Goal: Task Accomplishment & Management: Manage account settings

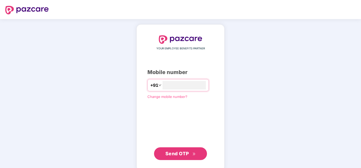
type input "**********"
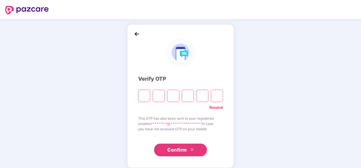
type input "*"
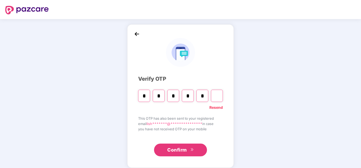
type input "*"
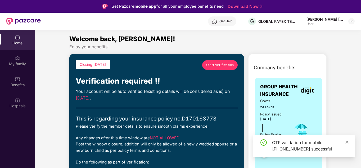
click at [348, 142] on icon "close" at bounding box center [347, 142] width 4 height 4
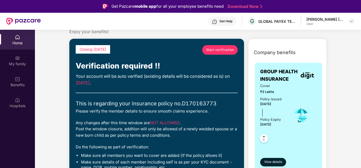
scroll to position [26, 0]
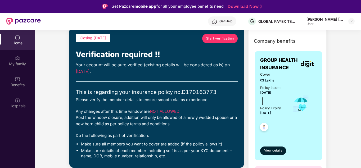
click at [223, 35] on link "Start verification" at bounding box center [219, 39] width 35 height 10
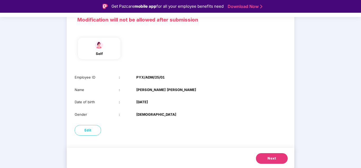
scroll to position [42, 0]
click at [265, 156] on button "Next" at bounding box center [272, 157] width 32 height 11
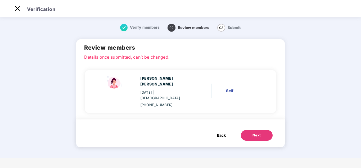
scroll to position [0, 0]
click at [254, 132] on div "Next" at bounding box center [257, 134] width 8 height 5
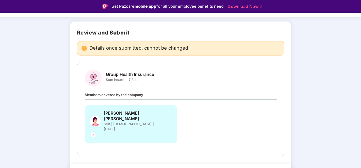
scroll to position [32, 0]
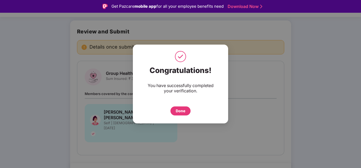
click at [181, 109] on div "Done" at bounding box center [181, 111] width 10 height 6
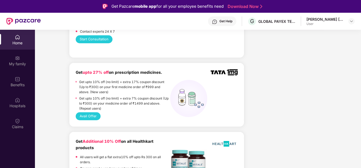
scroll to position [344, 0]
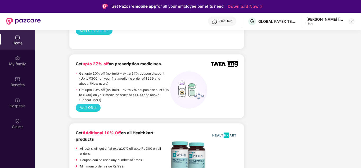
click at [89, 104] on button "Avail Offer" at bounding box center [88, 108] width 25 height 8
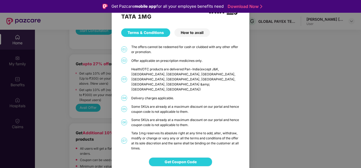
click at [186, 159] on span "Get Coupon Code" at bounding box center [181, 162] width 32 height 6
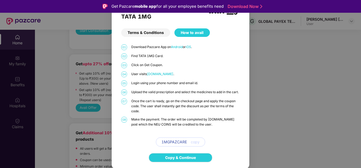
click at [241, 35] on div "TATA 1MG Terms & Conditions How to avail 01 Download Pazcare App on Android or …" at bounding box center [181, 75] width 138 height 144
click at [256, 118] on div "TATA 1MG Terms & Conditions How to avail 01 Download Pazcare App on Android or …" at bounding box center [180, 84] width 361 height 168
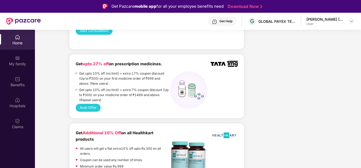
click at [206, 107] on div "Avail Offer" at bounding box center [157, 108] width 162 height 8
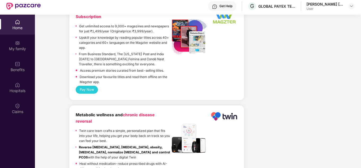
scroll to position [30, 0]
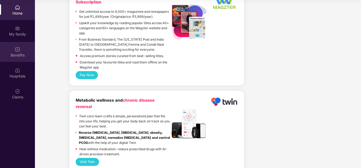
click at [24, 50] on div "Benefits" at bounding box center [17, 52] width 35 height 20
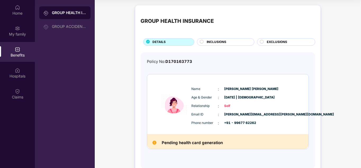
click at [231, 42] on div "INCLUSIONS" at bounding box center [227, 42] width 47 height 6
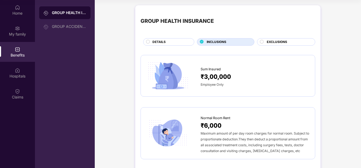
click at [295, 41] on div "EXCLUSIONS" at bounding box center [288, 42] width 48 height 6
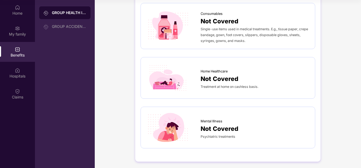
scroll to position [401, 0]
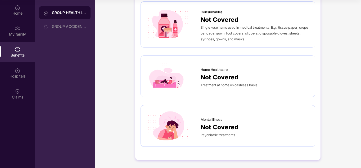
click at [62, 14] on div "GROUP HEALTH INSURANCE" at bounding box center [69, 12] width 34 height 5
click at [63, 27] on div "GROUP ACCIDENTAL INSURANCE" at bounding box center [69, 26] width 34 height 4
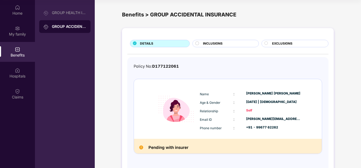
click at [217, 41] on div "INCLUSIONS" at bounding box center [226, 43] width 66 height 7
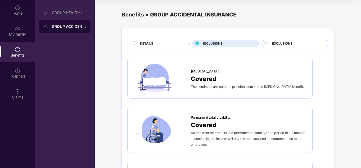
click at [280, 45] on span "EXCLUSIONS" at bounding box center [282, 43] width 20 height 5
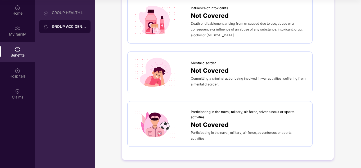
scroll to position [228, 0]
